Goal: Register for event/course

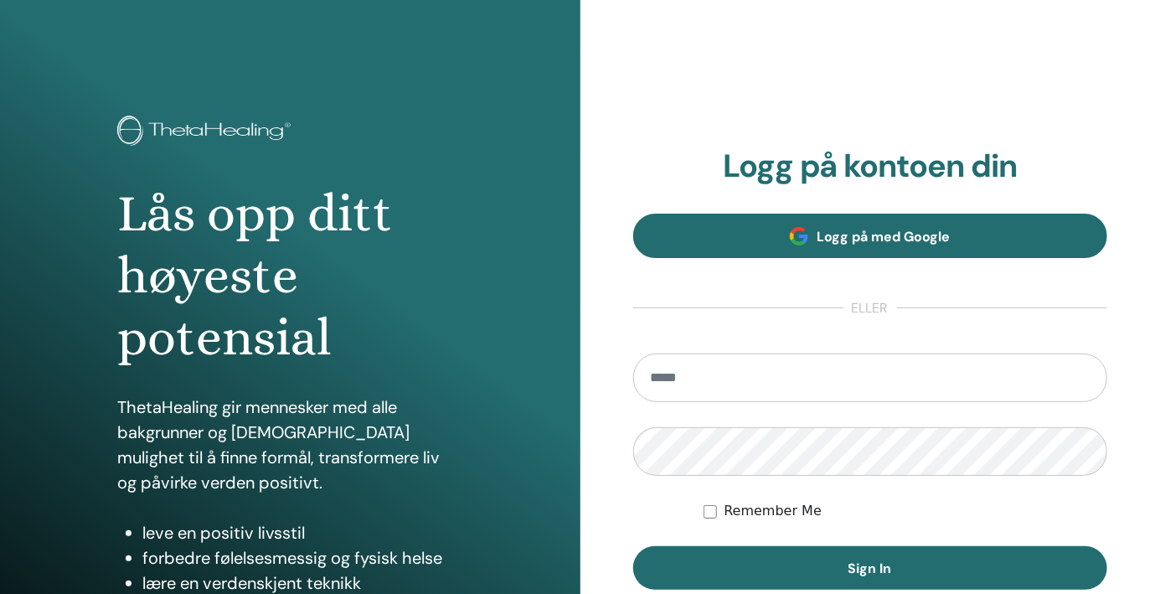
click at [1001, 233] on link "Logg på med Google" at bounding box center [870, 236] width 475 height 44
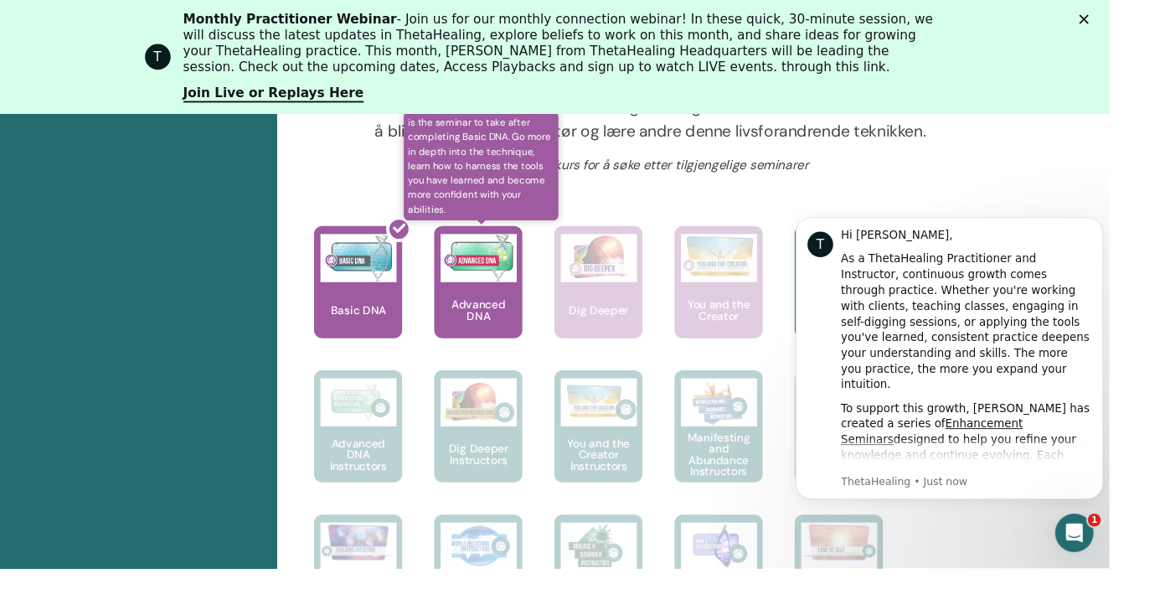
click at [516, 326] on p "Advanced DNA" at bounding box center [500, 324] width 92 height 23
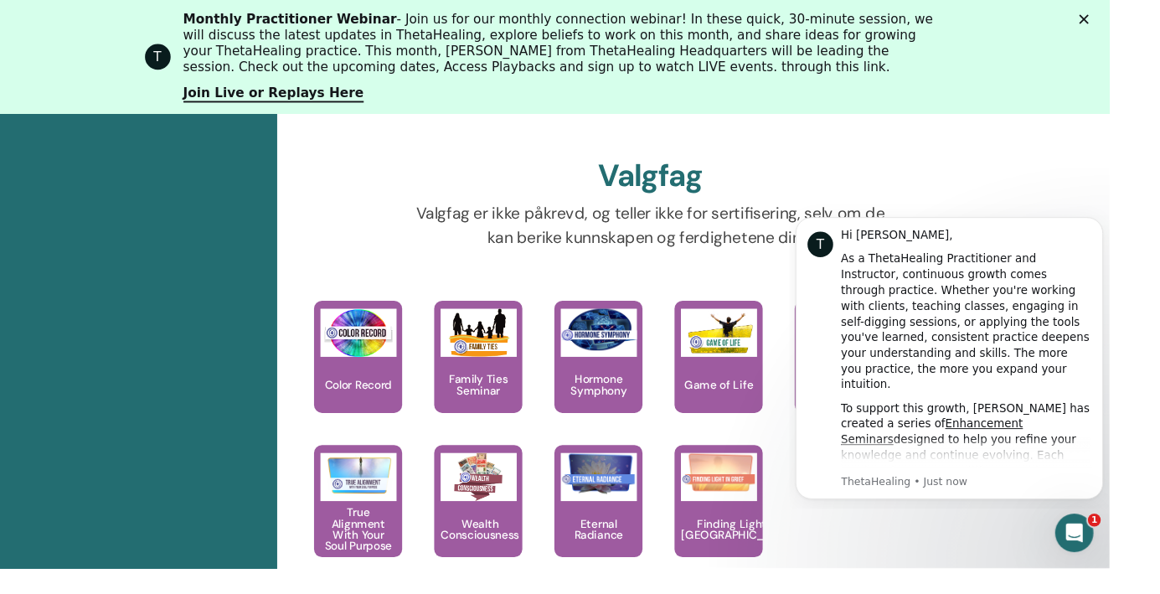
scroll to position [1729, 0]
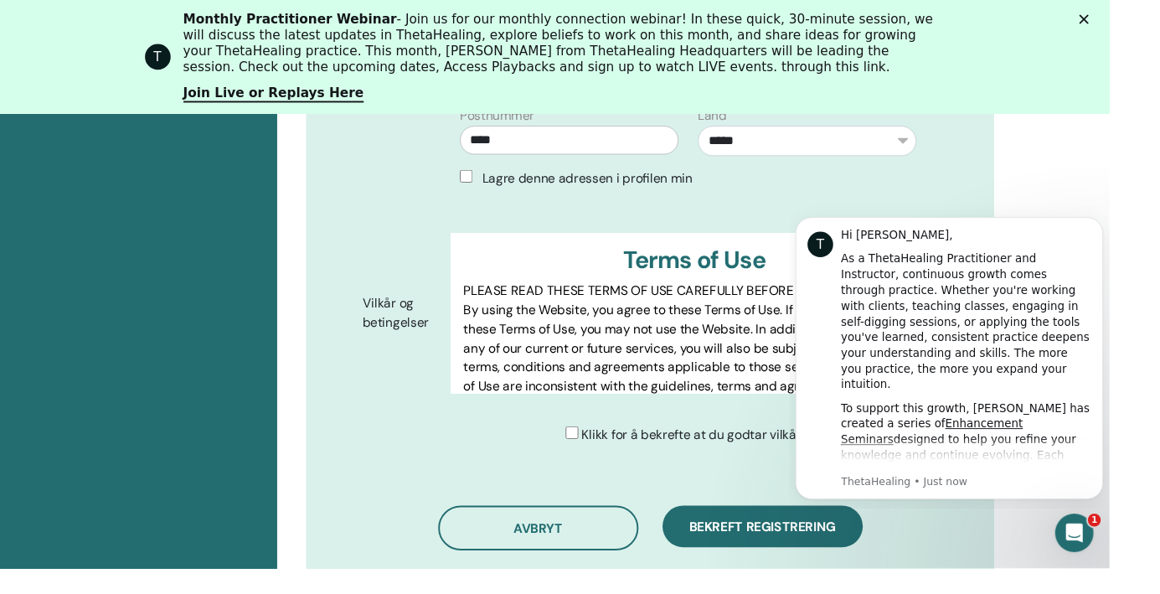
scroll to position [851, 0]
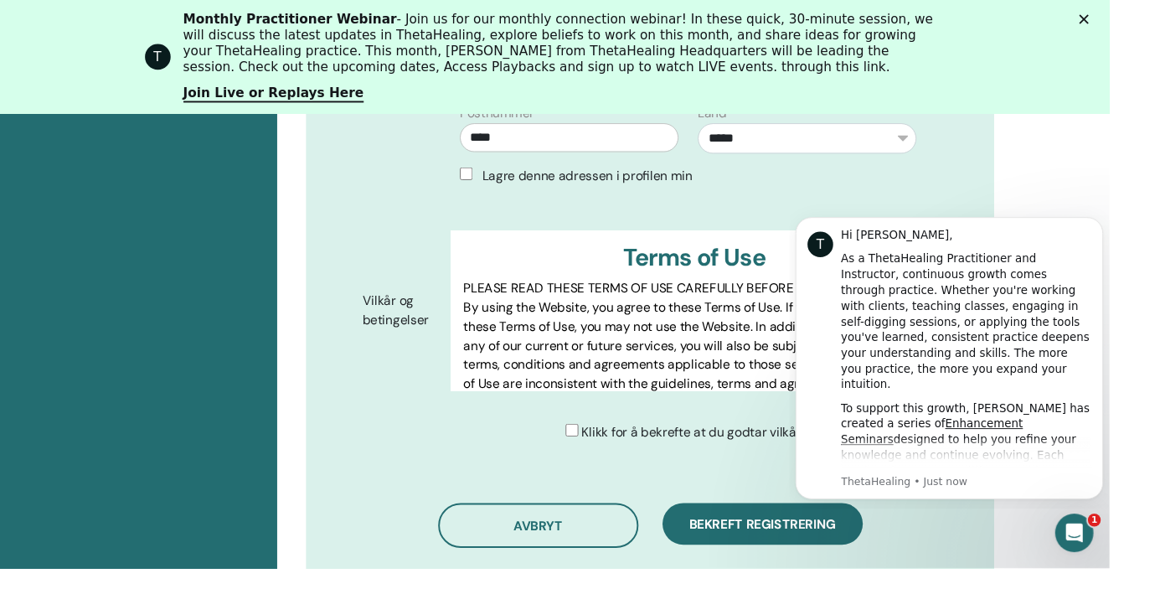
click at [643, 443] on span "Klikk for å bekrefte at du godtar vilkårene" at bounding box center [734, 452] width 252 height 18
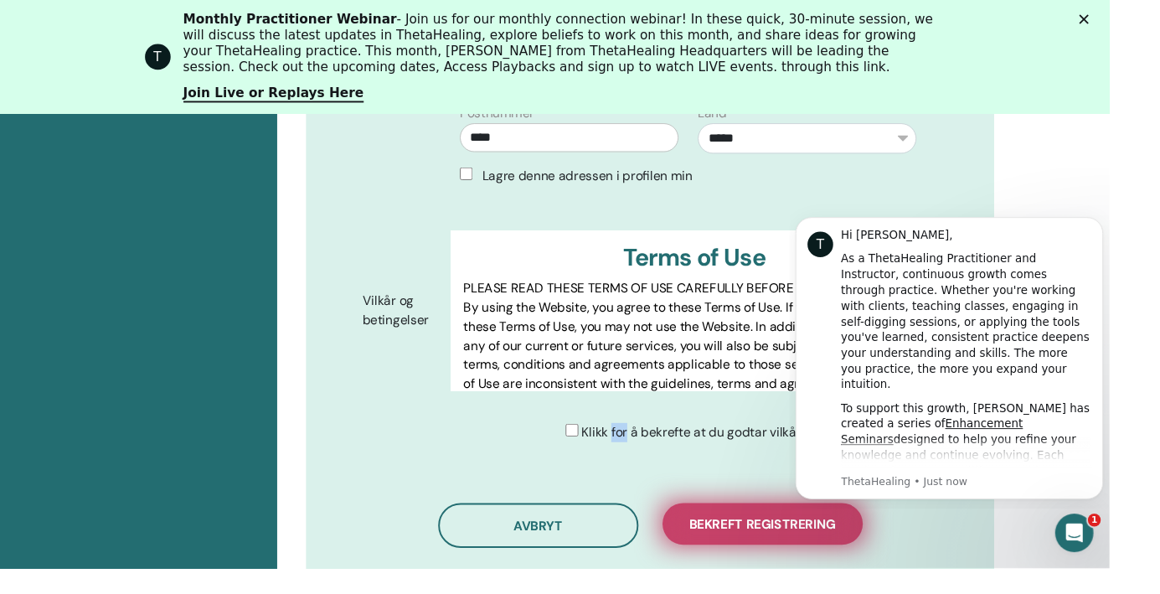
click at [794, 540] on span "Bekreft registrering" at bounding box center [797, 549] width 153 height 18
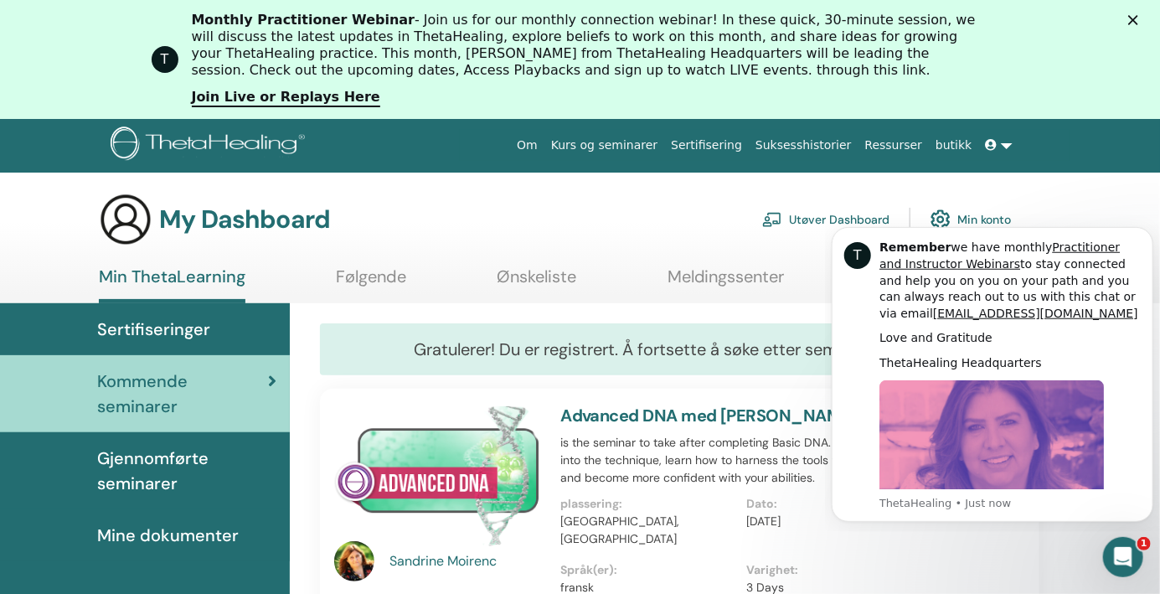
click at [268, 333] on div "Sertifiseringer" at bounding box center [144, 329] width 263 height 25
click at [213, 340] on div "Sertifiseringer" at bounding box center [144, 329] width 263 height 25
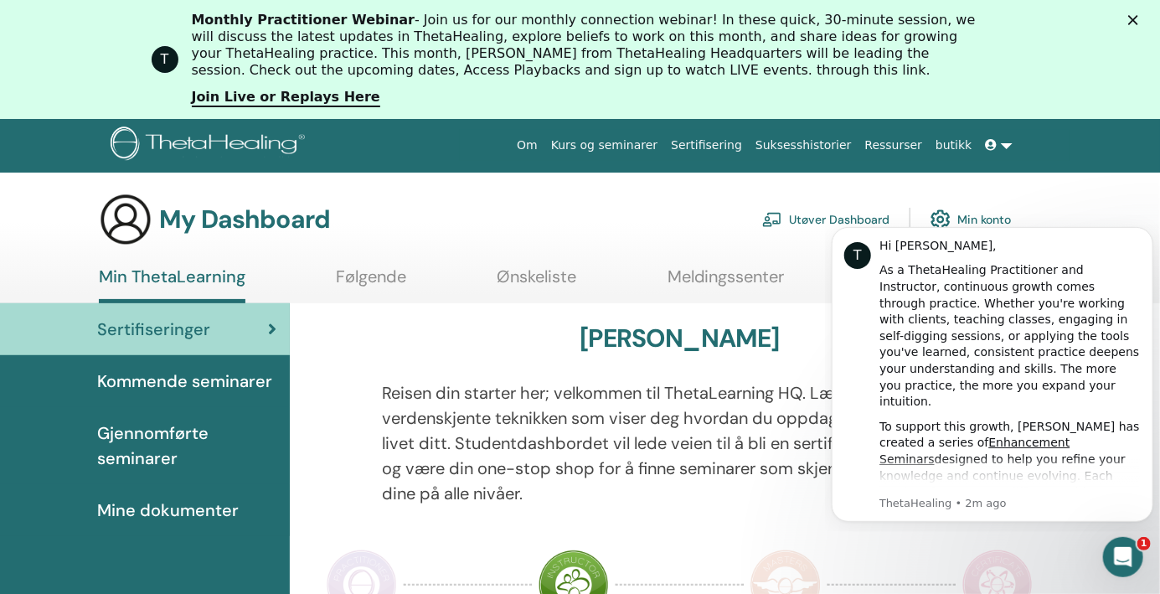
click at [131, 421] on span "Gjennomførte seminarer" at bounding box center [186, 446] width 179 height 50
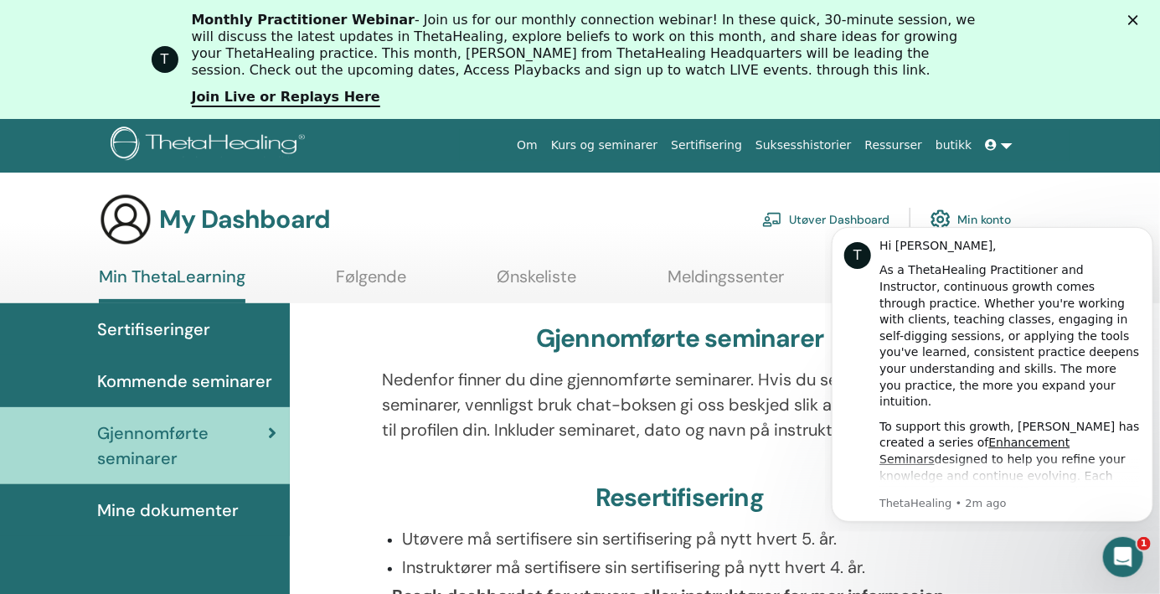
click at [135, 521] on span "Mine dokumenter" at bounding box center [168, 510] width 142 height 25
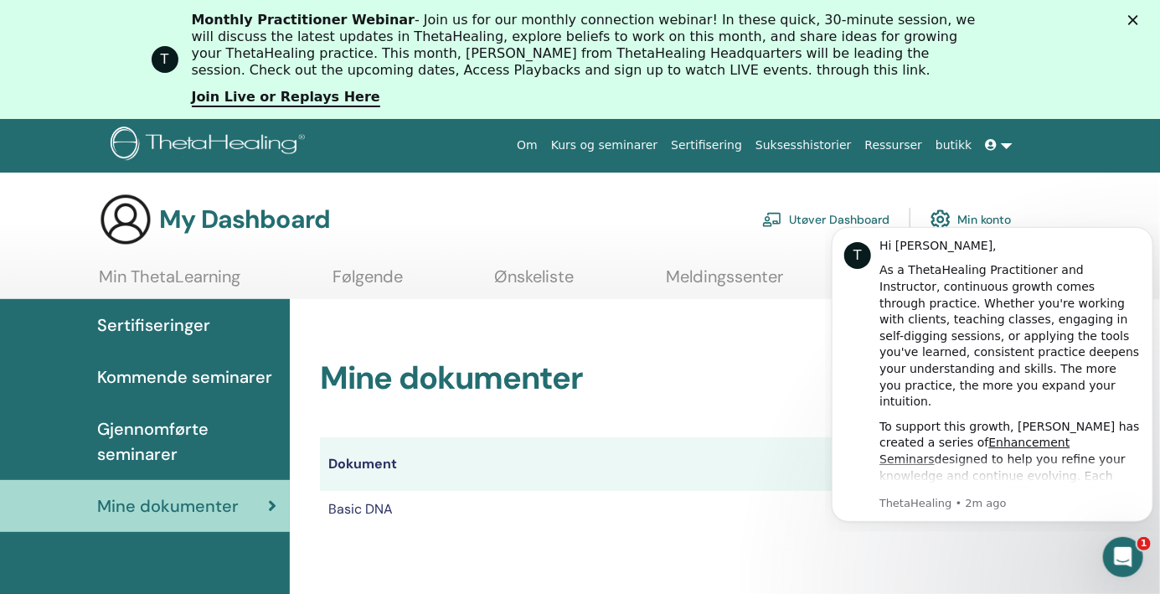
click at [117, 338] on link "Sertifiseringer" at bounding box center [145, 325] width 290 height 52
click at [253, 102] on link "Join Live or Replays Here" at bounding box center [286, 98] width 189 height 18
click at [127, 442] on span "Gjennomførte seminarer" at bounding box center [186, 441] width 179 height 50
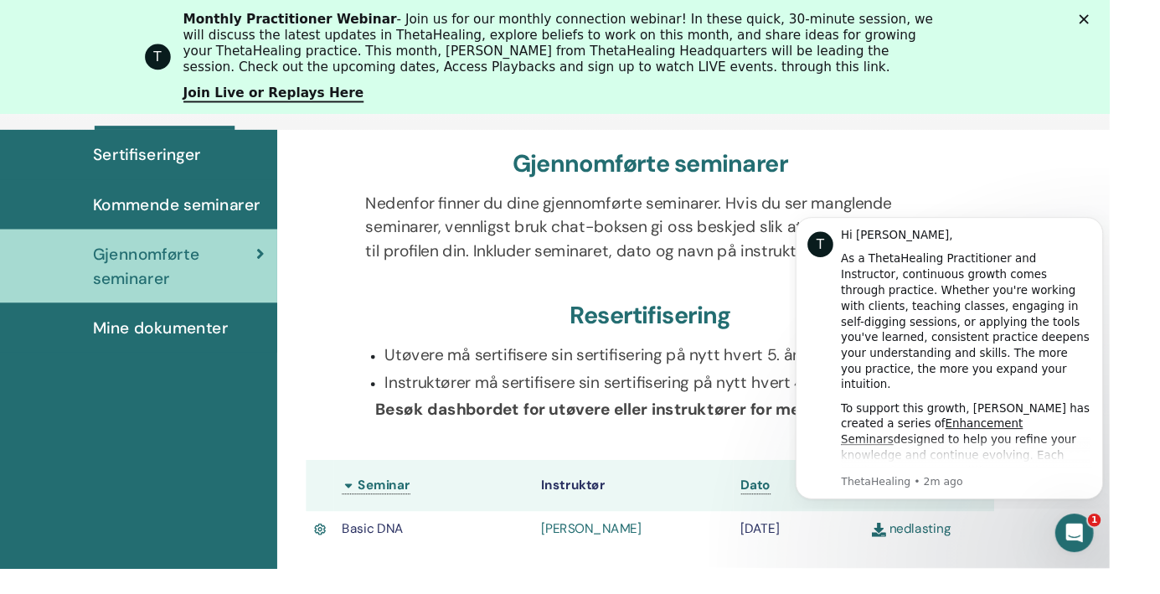
scroll to position [205, 0]
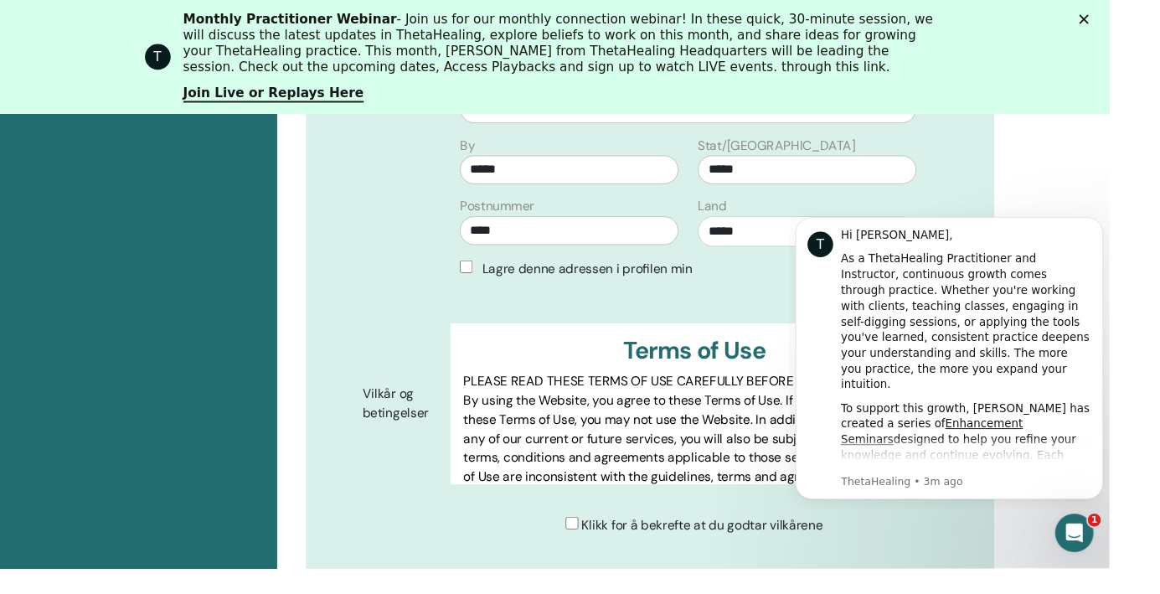
scroll to position [787, 0]
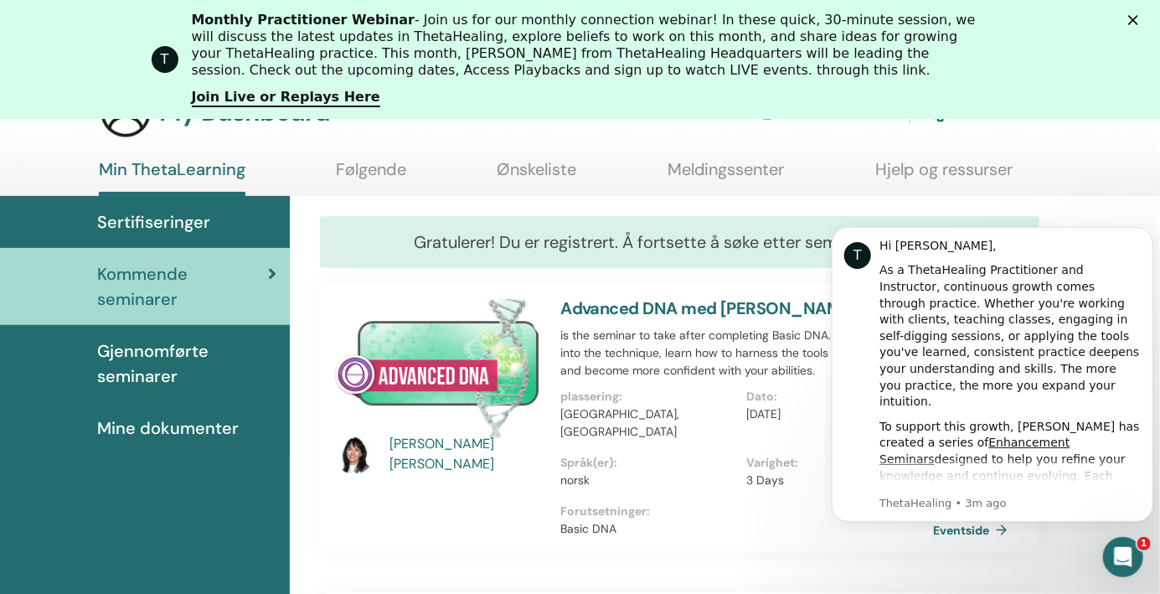
scroll to position [107, 0]
